Goal: Task Accomplishment & Management: Manage account settings

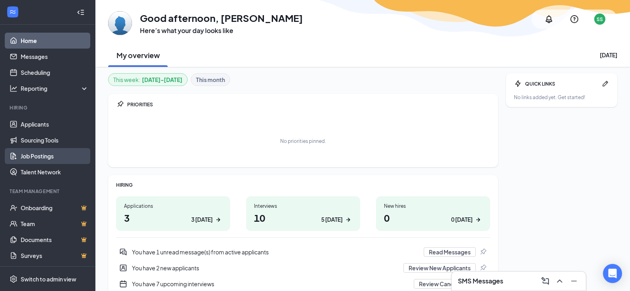
click at [29, 157] on link "Job Postings" at bounding box center [55, 156] width 68 height 16
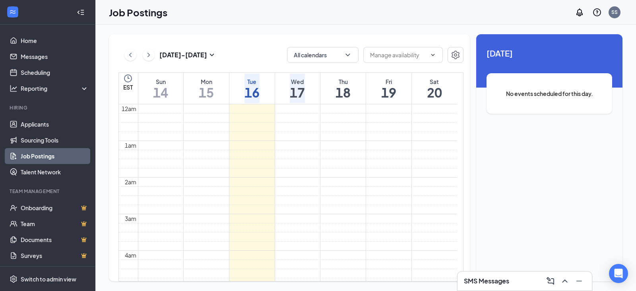
scroll to position [281, 0]
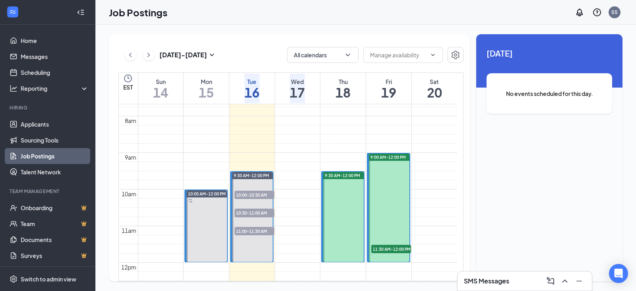
click at [46, 156] on link "Job Postings" at bounding box center [55, 156] width 68 height 16
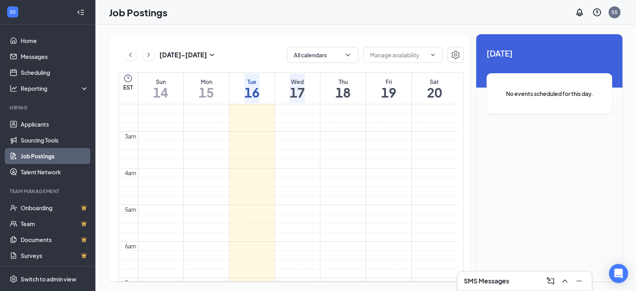
scroll to position [82, 0]
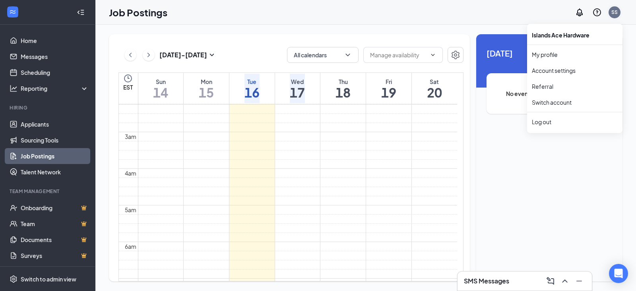
click at [615, 10] on div "SS" at bounding box center [615, 12] width 6 height 7
click at [546, 124] on div "Log out" at bounding box center [575, 122] width 86 height 8
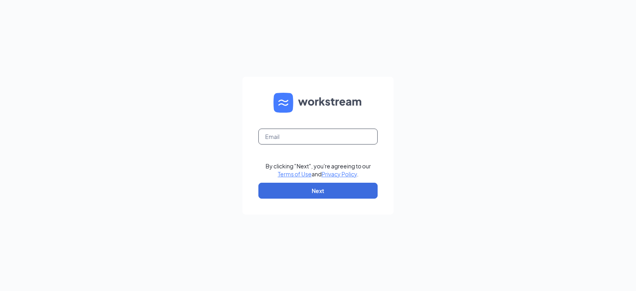
click at [349, 137] on input "text" at bounding box center [317, 136] width 119 height 16
type input "[EMAIL_ADDRESS][DOMAIN_NAME]"
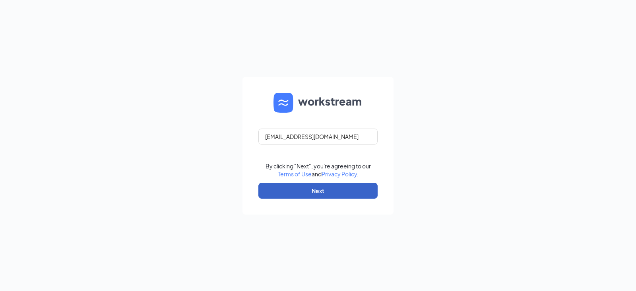
click at [319, 193] on button "Next" at bounding box center [317, 191] width 119 height 16
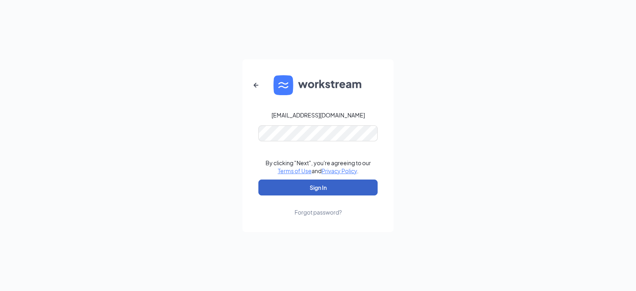
click at [326, 192] on button "Sign In" at bounding box center [317, 187] width 119 height 16
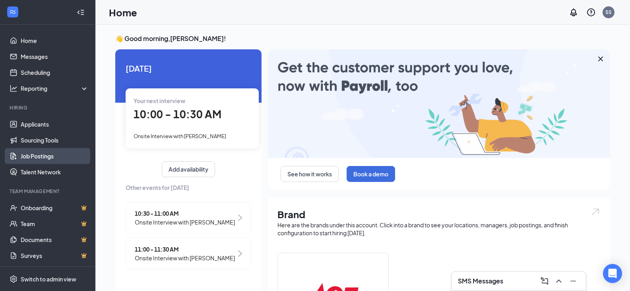
click at [51, 153] on link "Job Postings" at bounding box center [55, 156] width 68 height 16
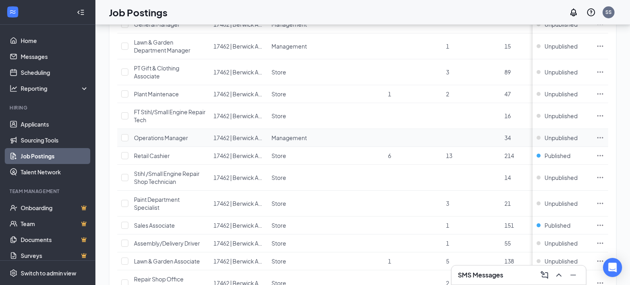
scroll to position [477, 0]
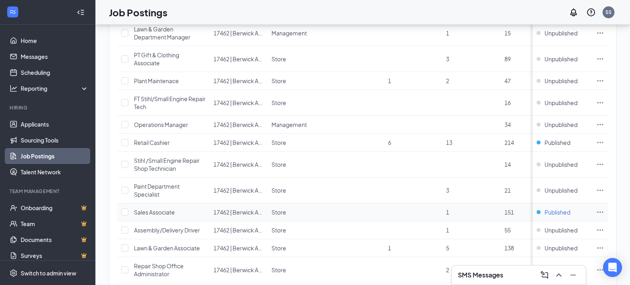
click at [563, 212] on span "Published" at bounding box center [558, 212] width 26 height 8
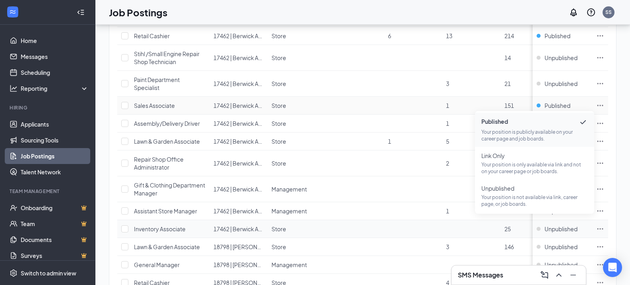
scroll to position [596, 0]
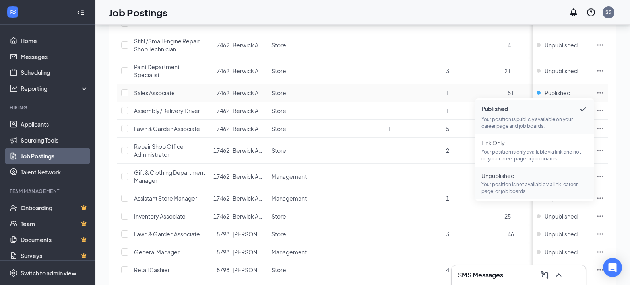
click at [505, 180] on span "Unpublished Your position is not available via link, career page, or job boards." at bounding box center [534, 182] width 107 height 23
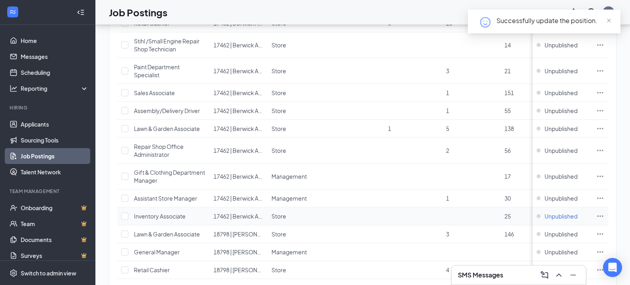
click at [566, 213] on span "Unpublished" at bounding box center [561, 216] width 33 height 8
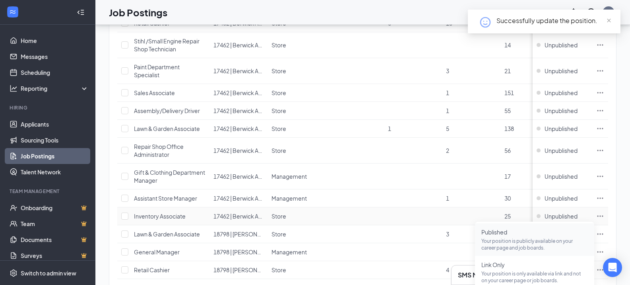
click at [518, 236] on span "Published Your position is publicly available on your career page and job board…" at bounding box center [534, 239] width 107 height 23
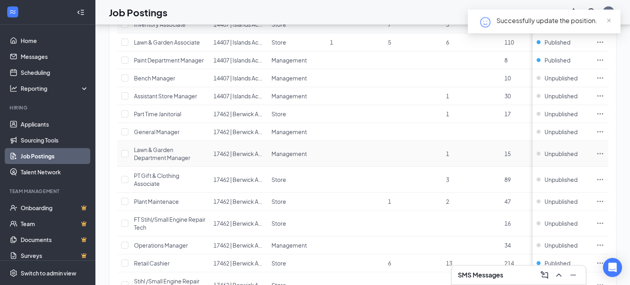
scroll to position [318, 0]
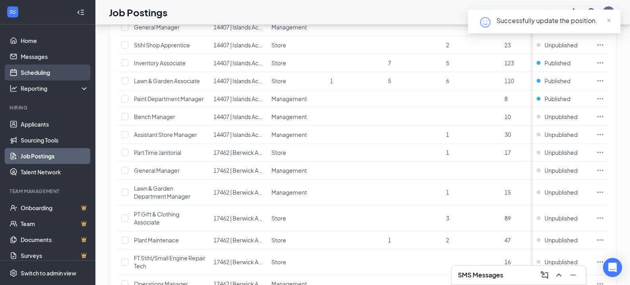
click at [45, 72] on link "Scheduling" at bounding box center [55, 72] width 68 height 16
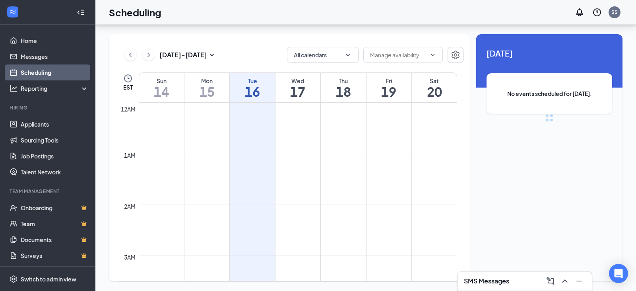
scroll to position [391, 0]
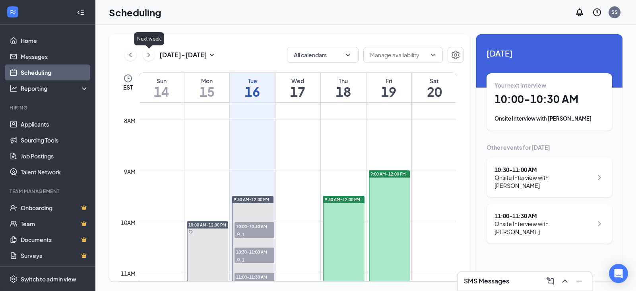
click at [148, 55] on icon "ChevronRight" at bounding box center [149, 55] width 8 height 10
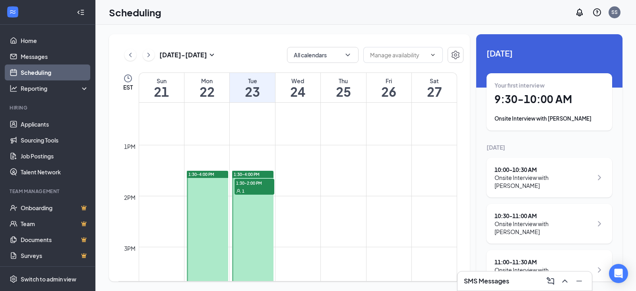
scroll to position [629, 0]
